Goal: Navigation & Orientation: Find specific page/section

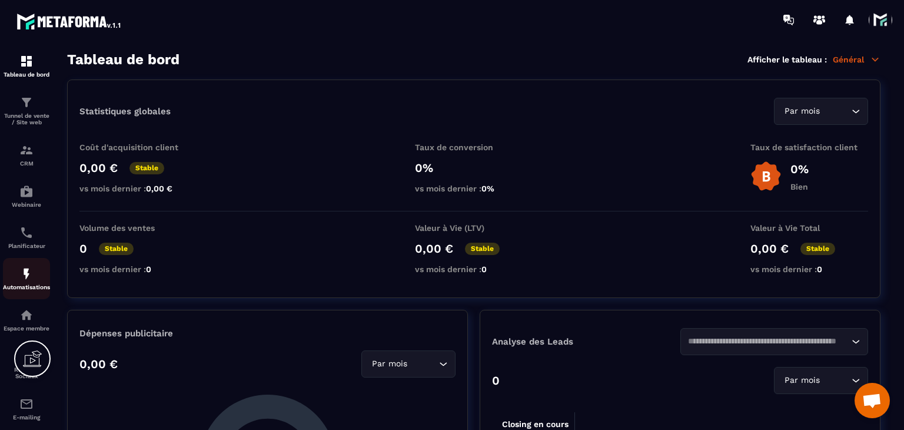
scroll to position [70, 0]
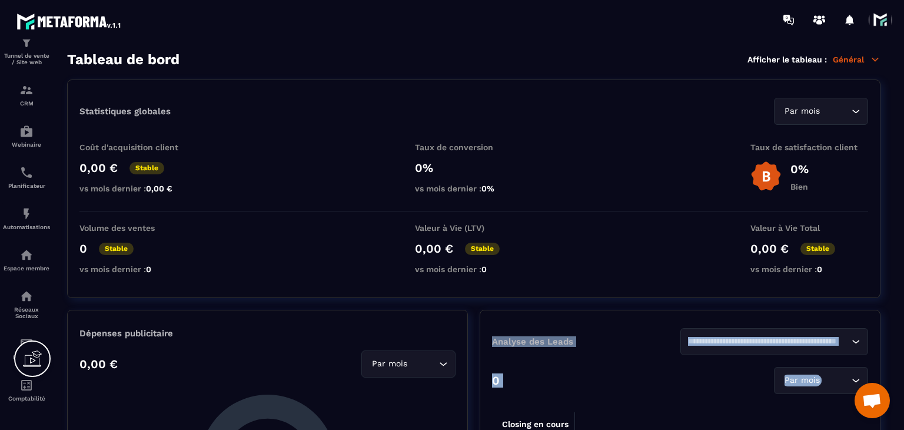
drag, startPoint x: 33, startPoint y: 367, endPoint x: 274, endPoint y: 391, distance: 242.0
click at [274, 391] on div "Tableau de bord Tunnel de vente / Site web CRM Webinaire Planificateur Automati…" at bounding box center [452, 215] width 904 height 430
